Goal: Transaction & Acquisition: Purchase product/service

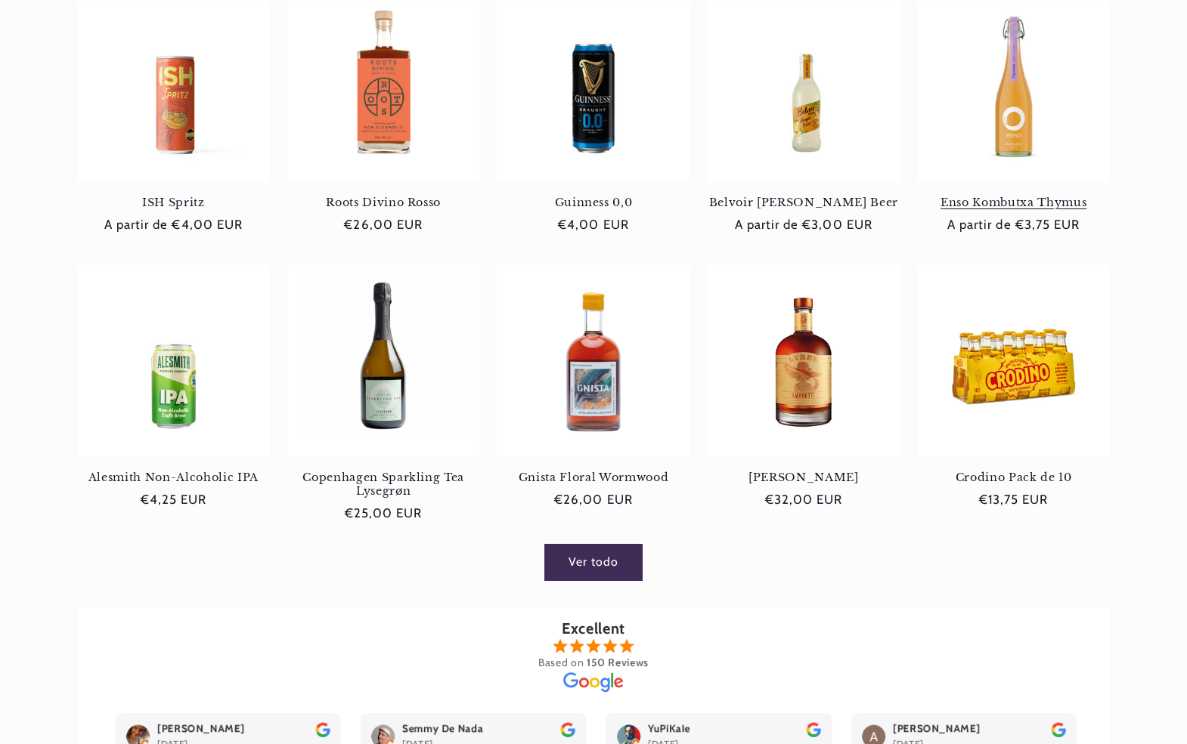
scroll to position [748, 0]
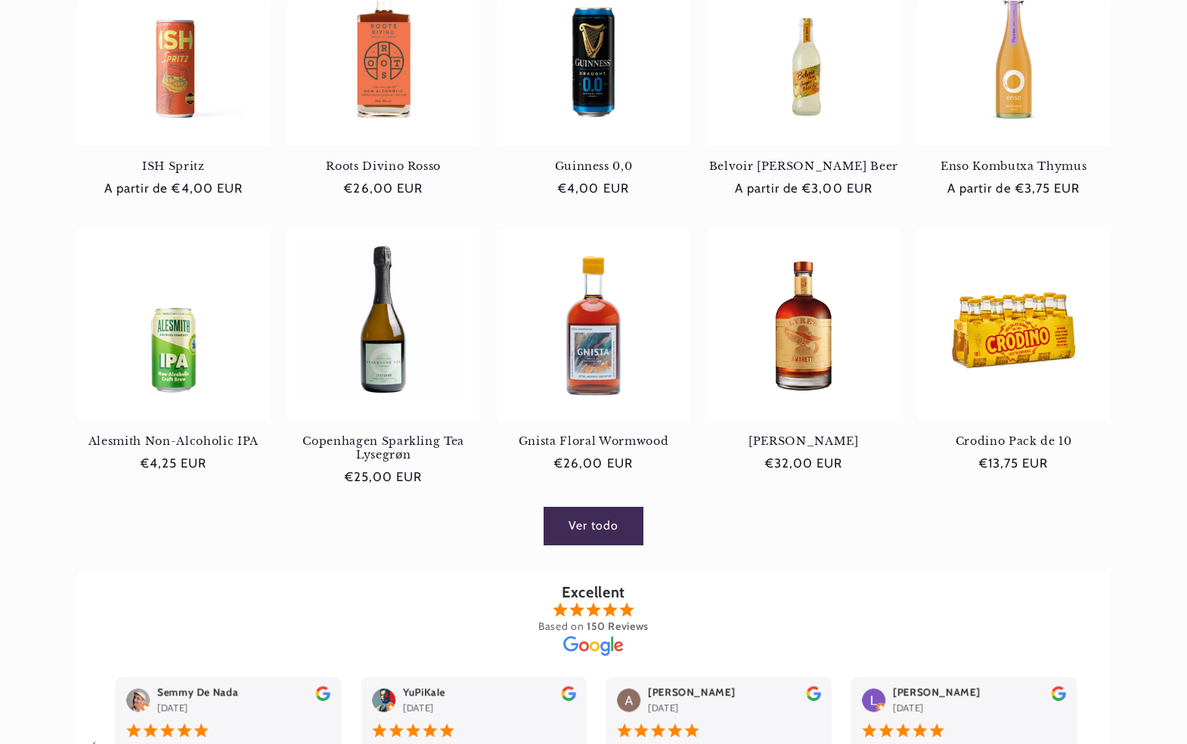
click at [618, 532] on link "Ver todo" at bounding box center [592, 526] width 97 height 37
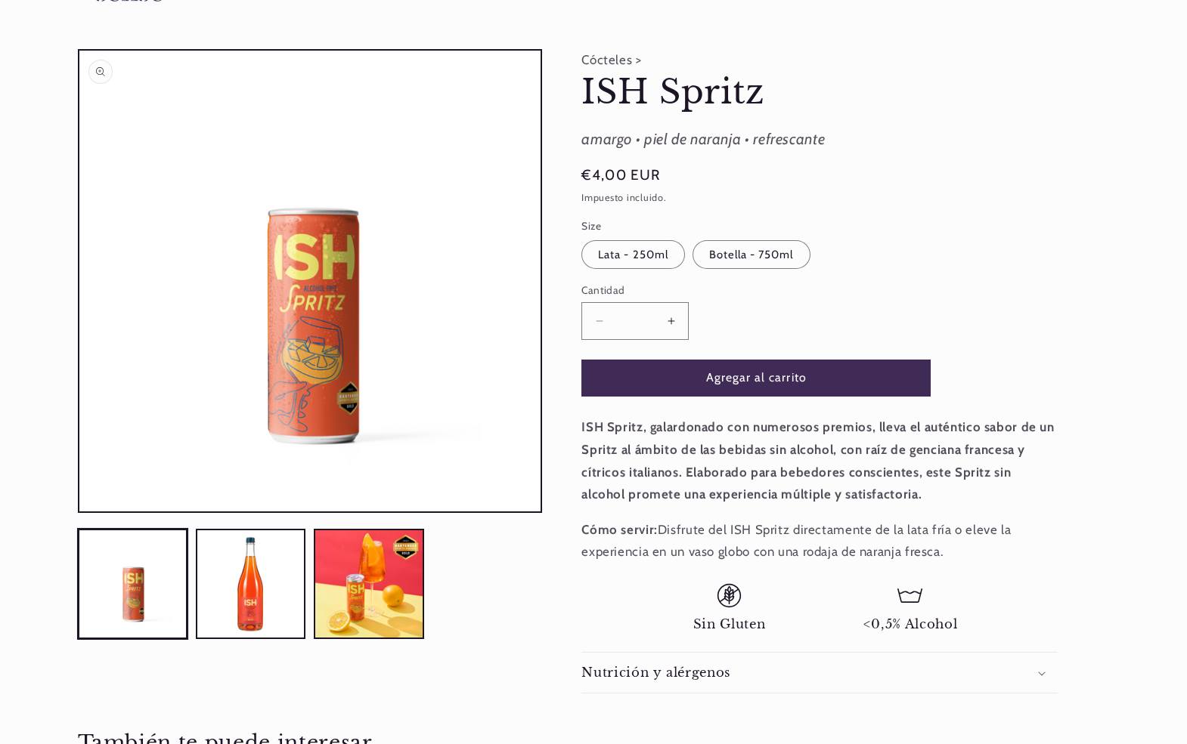
scroll to position [88, 0]
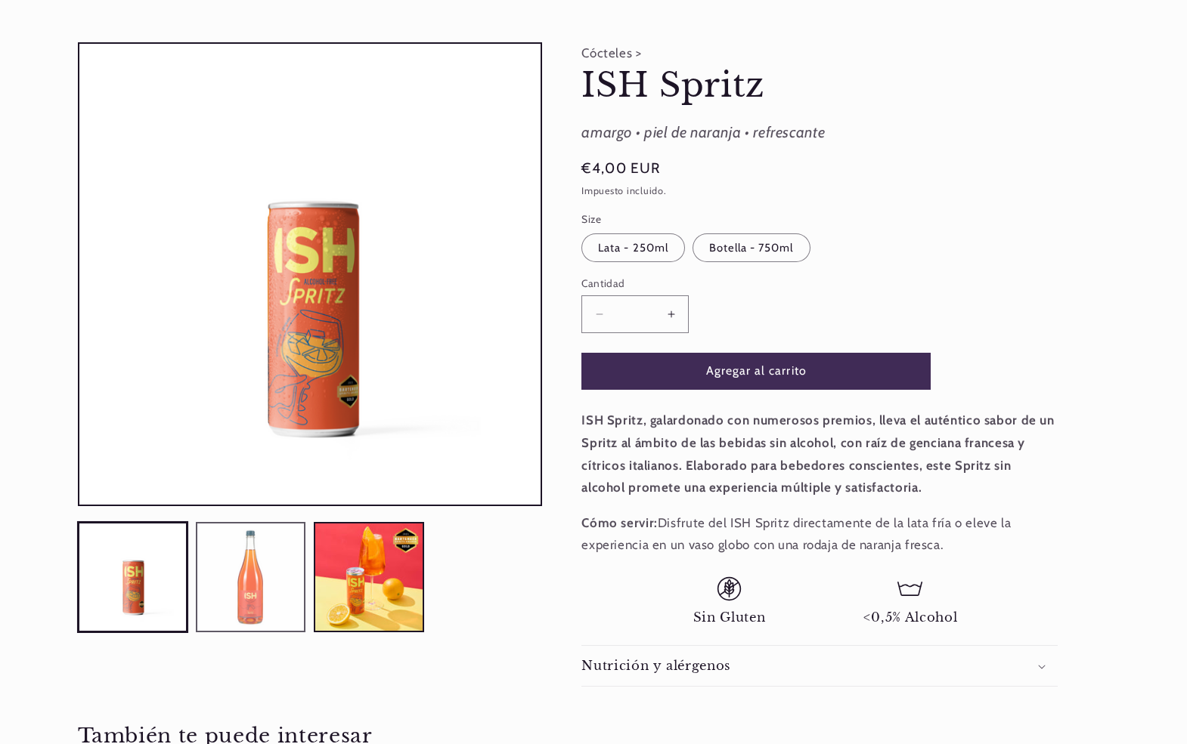
click at [280, 565] on button "Cargar la imagen 2 en la vista de la galería" at bounding box center [251, 577] width 110 height 110
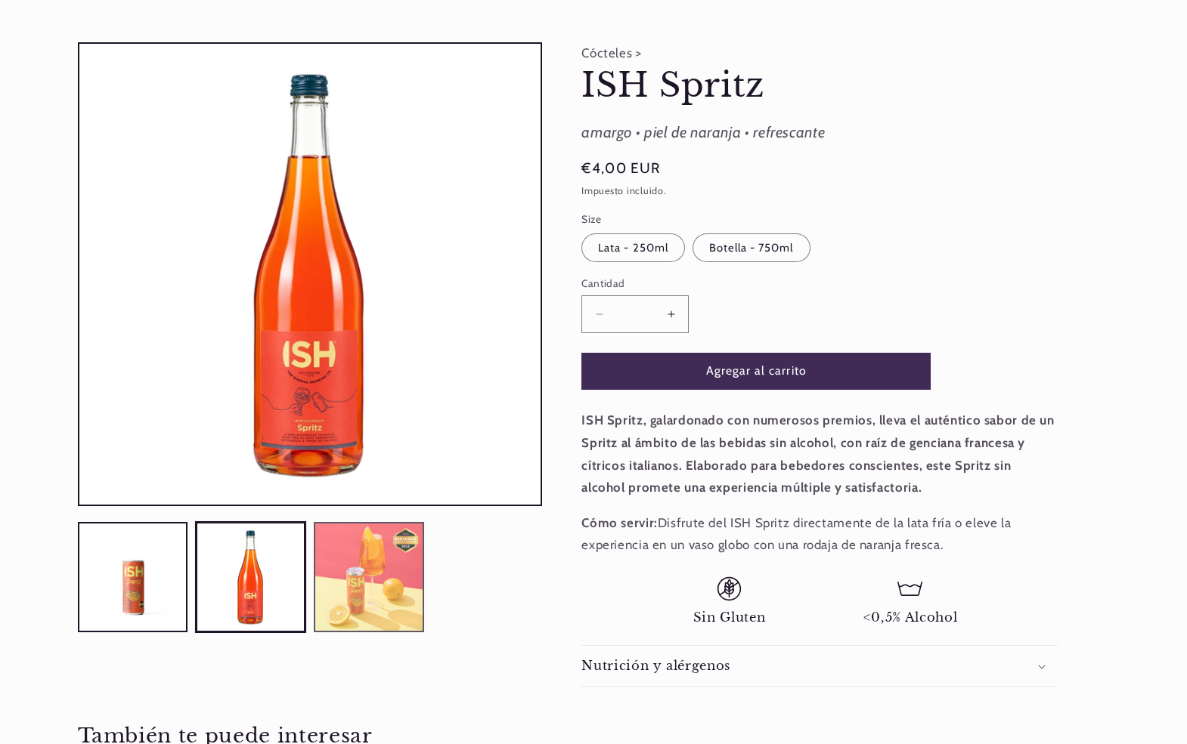
click at [342, 565] on button "Cargar la imagen 3 en la vista de la galería" at bounding box center [369, 577] width 110 height 110
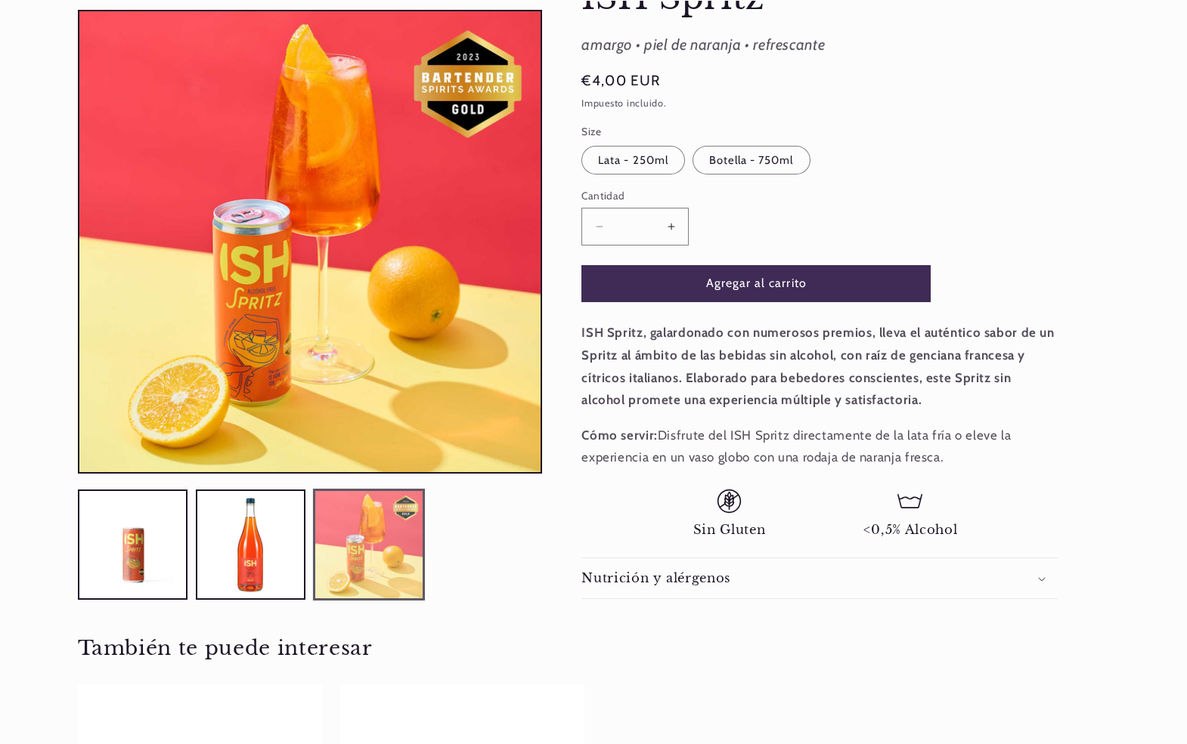
scroll to position [0, 0]
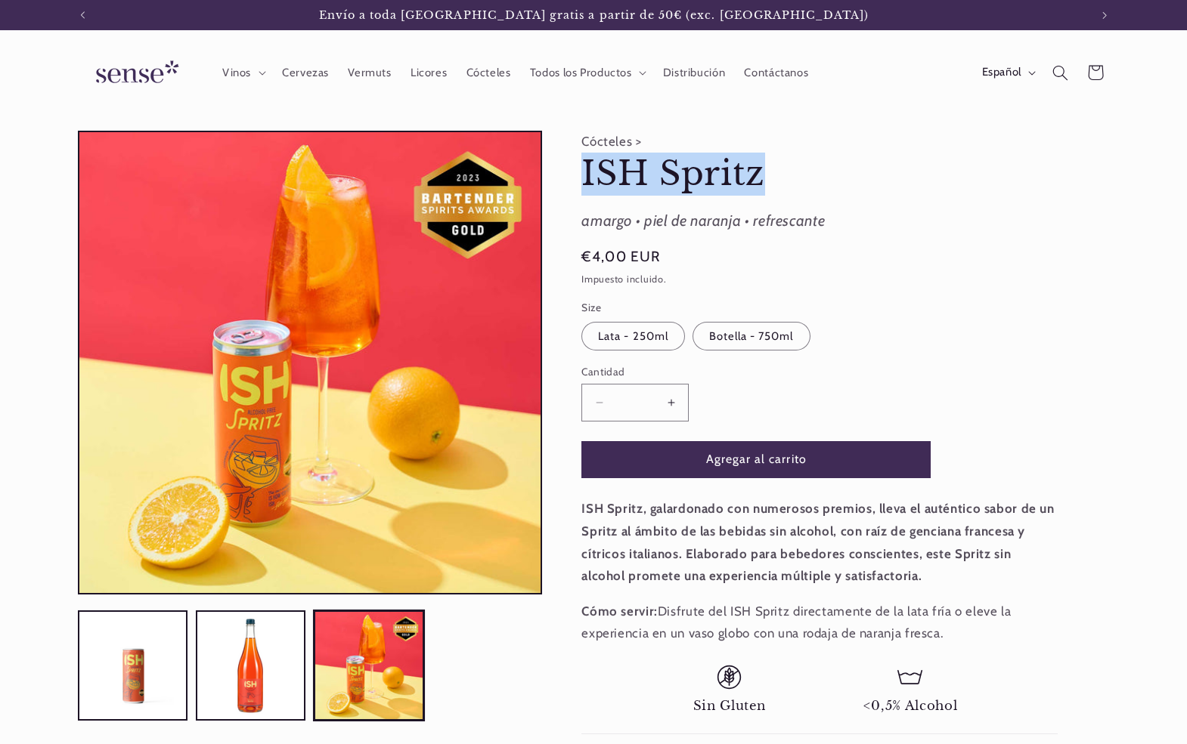
drag, startPoint x: 594, startPoint y: 177, endPoint x: 780, endPoint y: 177, distance: 185.9
click at [780, 177] on h1 "ISH Spritz" at bounding box center [819, 174] width 476 height 43
copy h1 "ISH Spritz"
